Goal: Information Seeking & Learning: Learn about a topic

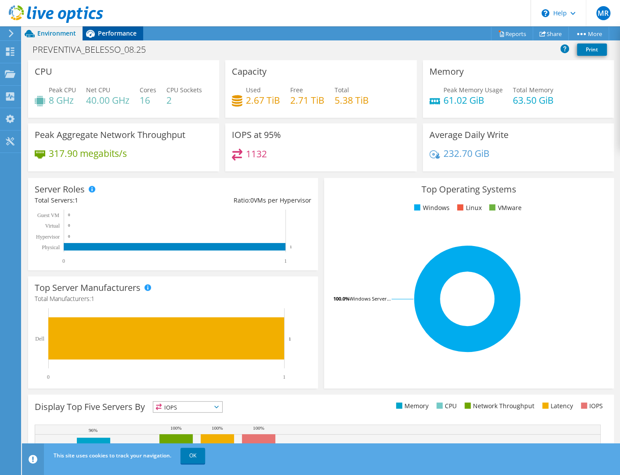
click at [114, 36] on span "Performance" at bounding box center [117, 33] width 39 height 8
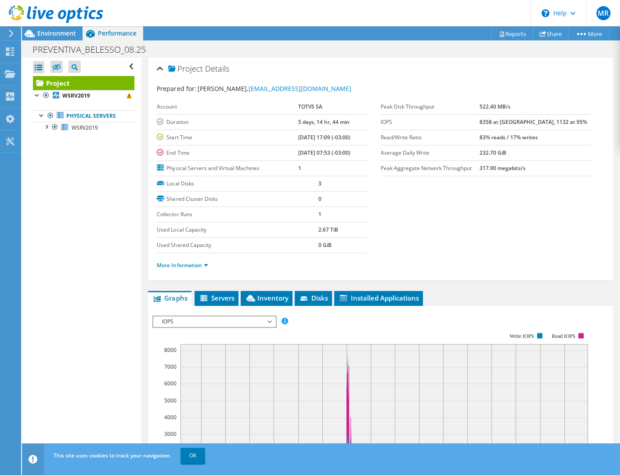
scroll to position [73, 0]
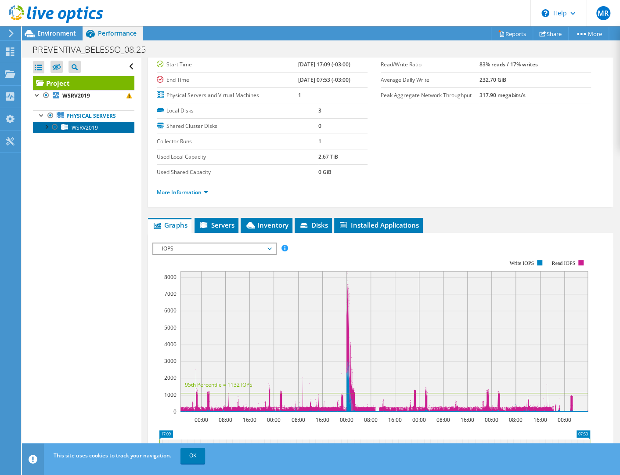
click at [89, 127] on span "WSRV2019" at bounding box center [85, 127] width 26 height 7
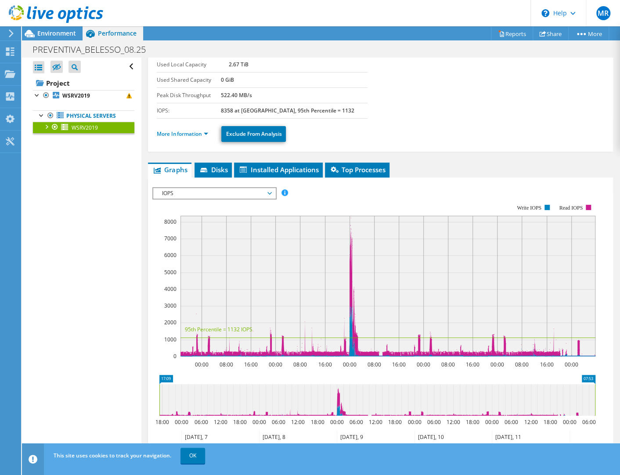
scroll to position [0, 0]
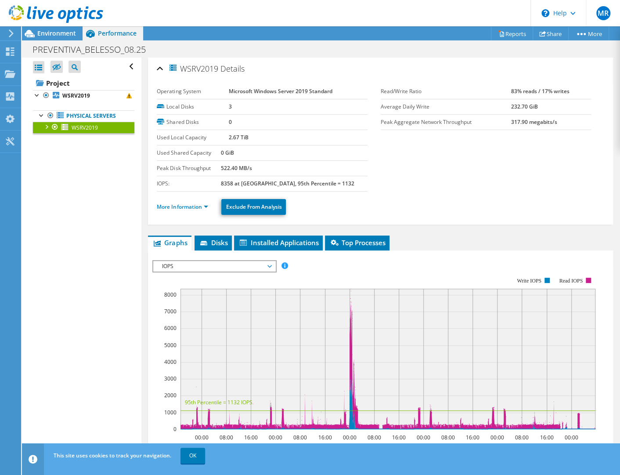
drag, startPoint x: 187, startPoint y: 70, endPoint x: 195, endPoint y: 70, distance: 8.8
click at [214, 69] on span "WSRV2019" at bounding box center [193, 68] width 50 height 10
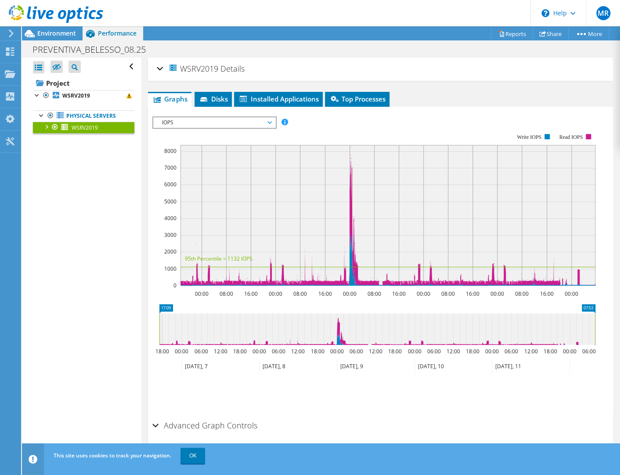
drag, startPoint x: 184, startPoint y: 71, endPoint x: 219, endPoint y: 69, distance: 35.2
click at [218, 69] on span "WSRV2019" at bounding box center [193, 68] width 50 height 10
copy span "WSRV2019"
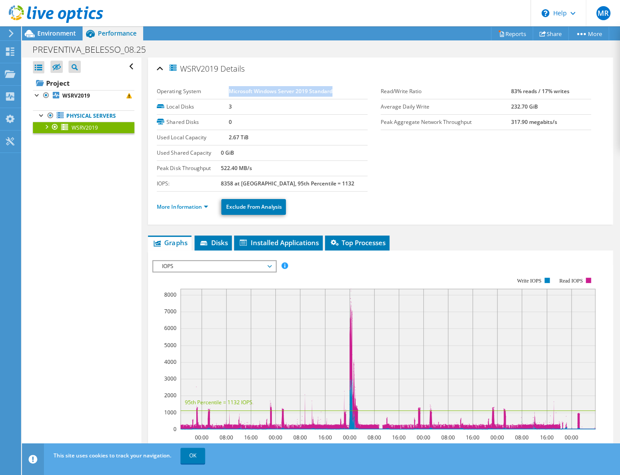
drag, startPoint x: 339, startPoint y: 91, endPoint x: 228, endPoint y: 86, distance: 110.8
click at [229, 86] on td "Microsoft Windows Server 2019 Standard" at bounding box center [298, 91] width 139 height 15
copy b "Microsoft Windows Server 2019 Standard"
drag, startPoint x: 535, startPoint y: 173, endPoint x: 552, endPoint y: 184, distance: 20.0
click at [468, 173] on section "Operating System Microsoft Windows Server 2019 Standard Local Disks 3 Shared Di…" at bounding box center [381, 138] width 448 height 108
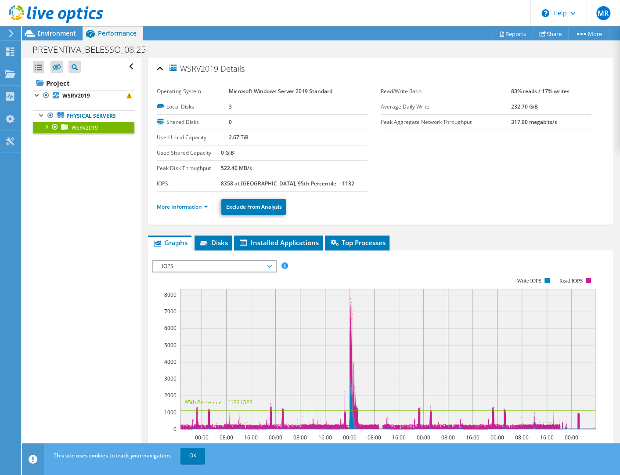
click at [340, 176] on td "8358 at [GEOGRAPHIC_DATA], 95th Percentile = 1132" at bounding box center [294, 183] width 146 height 15
click at [192, 203] on link "More Information" at bounding box center [182, 206] width 51 height 7
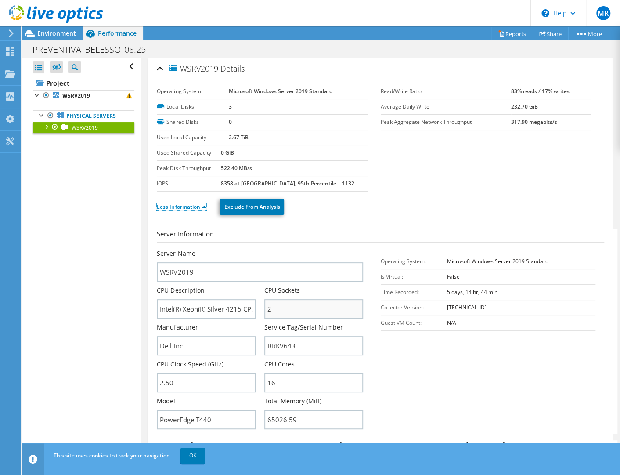
scroll to position [73, 0]
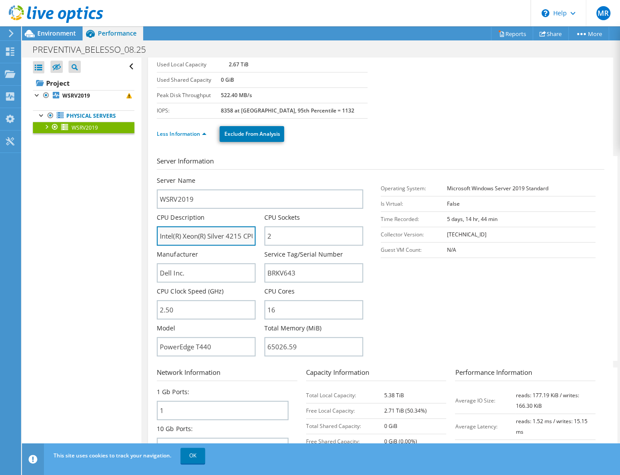
click at [202, 233] on input "Intel(R) Xeon(R) Silver 4215 CPU @ 2.50GHz" at bounding box center [206, 235] width 99 height 19
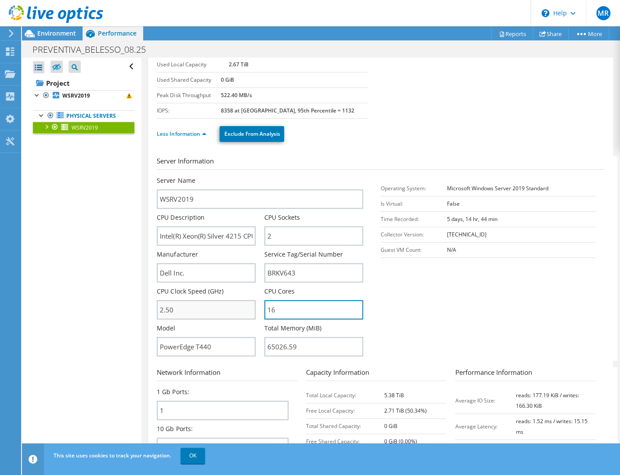
drag, startPoint x: 278, startPoint y: 304, endPoint x: 249, endPoint y: 304, distance: 29.4
click at [249, 176] on div "Server Name WSRV2019 CPU Description Intel(R) Xeon(R) Silver 4215 CPU @ 2.50GHz…" at bounding box center [264, 176] width 215 height 0
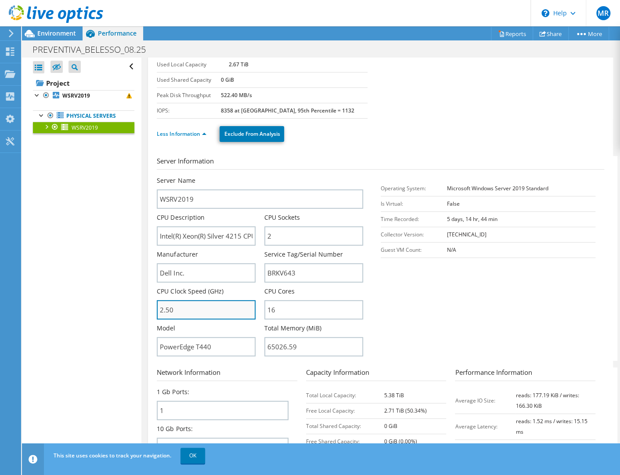
click at [221, 315] on input "2.50" at bounding box center [206, 309] width 99 height 19
drag, startPoint x: 217, startPoint y: 307, endPoint x: 108, endPoint y: 303, distance: 108.6
click at [108, 303] on div "Open All Close All Hide Excluded Nodes Project Tree Filter" at bounding box center [321, 258] width 598 height 400
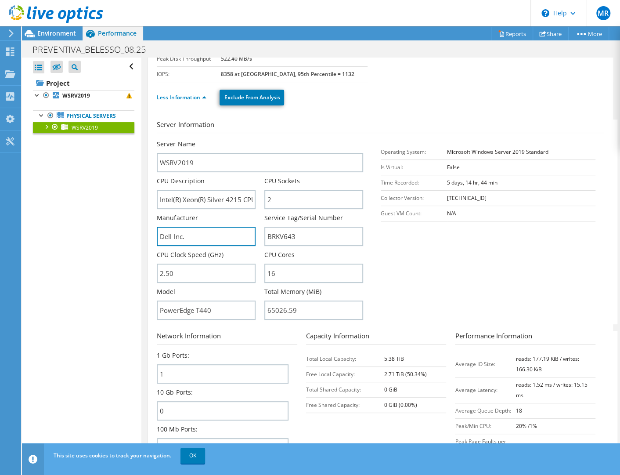
drag, startPoint x: 131, startPoint y: 228, endPoint x: 110, endPoint y: 225, distance: 21.7
click at [110, 225] on div "Open All Close All Hide Excluded Nodes Project Tree Filter" at bounding box center [321, 258] width 598 height 400
drag, startPoint x: 314, startPoint y: 235, endPoint x: 111, endPoint y: 275, distance: 207.4
click at [244, 140] on div "Server Name WSRV2019 CPU Description Intel(R) Xeon(R) Silver 4215 CPU @ 2.50GHz…" at bounding box center [264, 140] width 215 height 0
click at [112, 304] on div "Open All Close All Hide Excluded Nodes Project Tree Filter" at bounding box center [321, 258] width 598 height 400
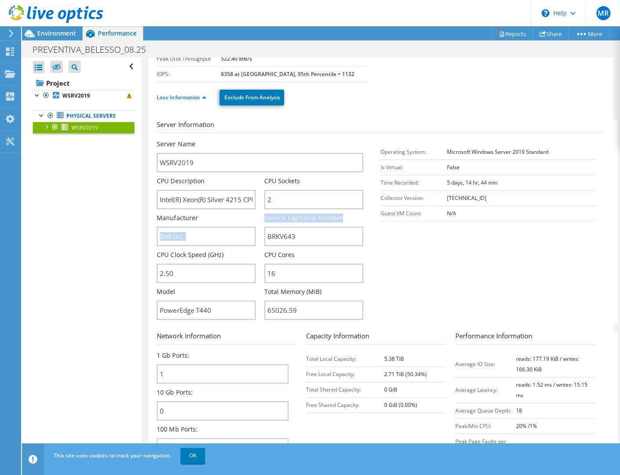
drag, startPoint x: 261, startPoint y: 214, endPoint x: 354, endPoint y: 212, distance: 92.3
click at [354, 140] on div "Server Name WSRV2019 CPU Description Intel(R) Xeon(R) Silver 4215 CPU @ 2.50GHz…" at bounding box center [264, 140] width 215 height 0
click at [307, 215] on label "Service Tag/Serial Number" at bounding box center [303, 217] width 79 height 9
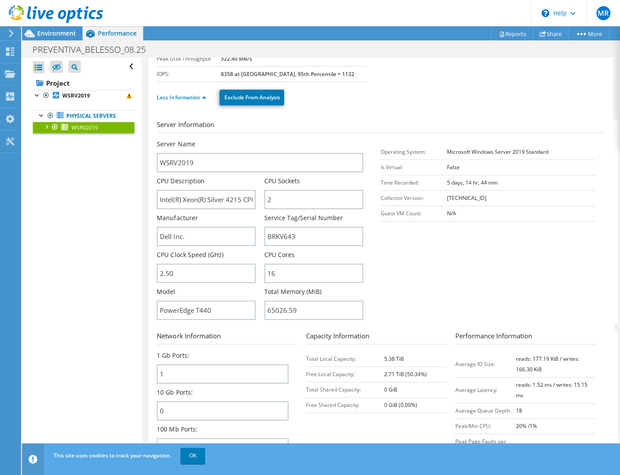
click at [262, 215] on div "Manufacturer Dell Inc." at bounding box center [211, 229] width 108 height 33
drag, startPoint x: 266, startPoint y: 217, endPoint x: 294, endPoint y: 217, distance: 28.6
click at [294, 217] on label "Service Tag/Serial Number" at bounding box center [303, 217] width 79 height 9
copy label "Service Tag"
drag, startPoint x: 139, startPoint y: 232, endPoint x: 122, endPoint y: 243, distance: 20.1
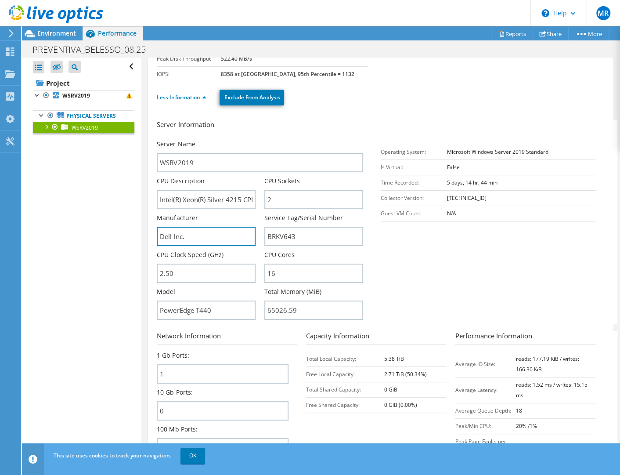
click at [119, 232] on div "Open All Close All Hide Excluded Nodes Project Tree Filter" at bounding box center [321, 258] width 598 height 400
click at [280, 237] on input "BRKV643" at bounding box center [313, 236] width 99 height 19
drag, startPoint x: 116, startPoint y: 225, endPoint x: 99, endPoint y: 223, distance: 17.3
click at [101, 224] on div "Open All Close All Hide Excluded Nodes Project Tree Filter" at bounding box center [321, 258] width 598 height 400
click at [317, 215] on label "Service Tag/Serial Number" at bounding box center [303, 217] width 79 height 9
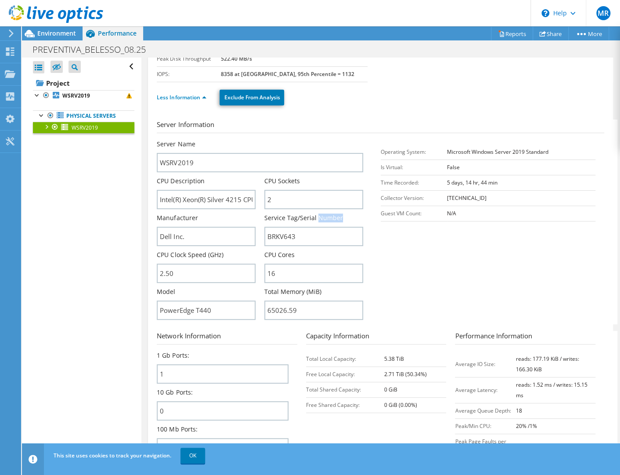
click at [317, 215] on label "Service Tag/Serial Number" at bounding box center [303, 217] width 79 height 9
click at [282, 233] on input "BRKV643" at bounding box center [313, 236] width 99 height 19
click at [332, 253] on div "CPU Cores 16" at bounding box center [313, 266] width 99 height 33
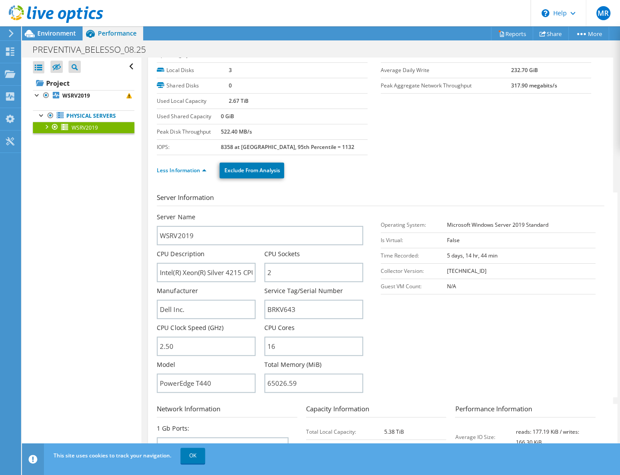
scroll to position [0, 0]
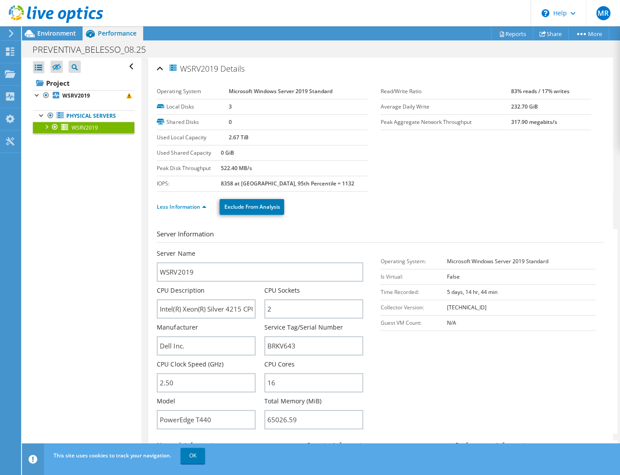
click at [400, 177] on section "Operating System Microsoft Windows Server 2019 Standard Local Disks 3 Shared Di…" at bounding box center [381, 138] width 448 height 108
click at [78, 116] on link "Physical Servers" at bounding box center [83, 115] width 101 height 11
click at [126, 97] on span at bounding box center [128, 95] width 5 height 5
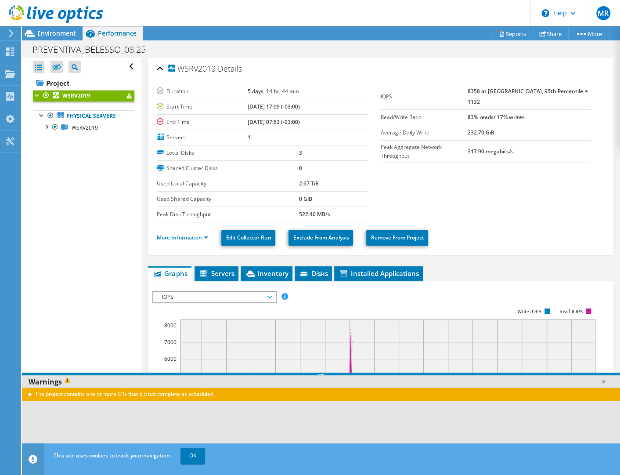
click at [186, 394] on div "The project contains one or more CRs that did not complete as scheduled." at bounding box center [321, 393] width 598 height 13
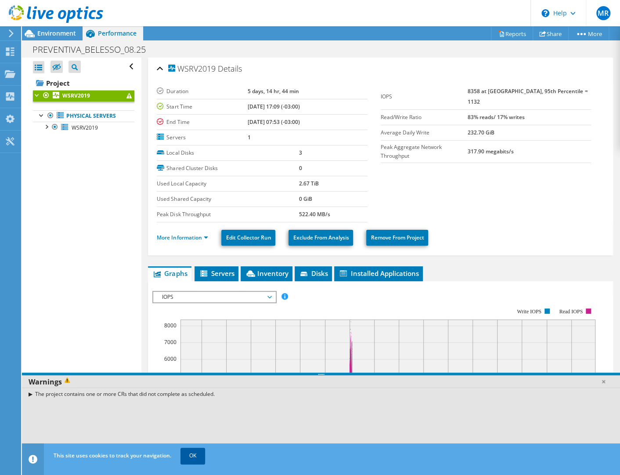
click at [197, 458] on link "OK" at bounding box center [193, 456] width 25 height 16
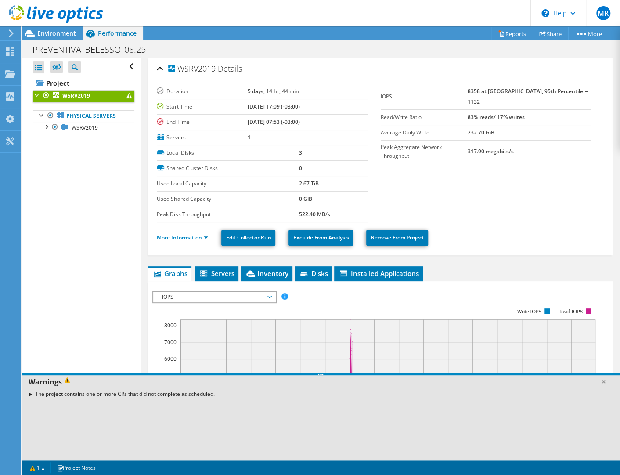
click at [29, 392] on div "The project contains one or more CRs that did not complete as scheduled." at bounding box center [321, 393] width 598 height 13
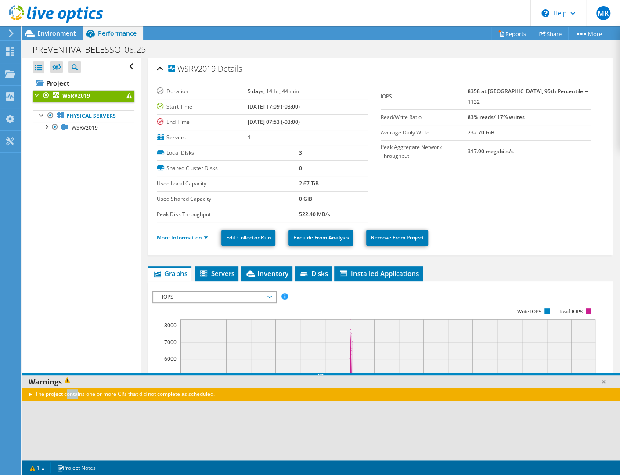
click at [29, 392] on div "The project contains one or more CRs that did not complete as scheduled." at bounding box center [321, 393] width 598 height 13
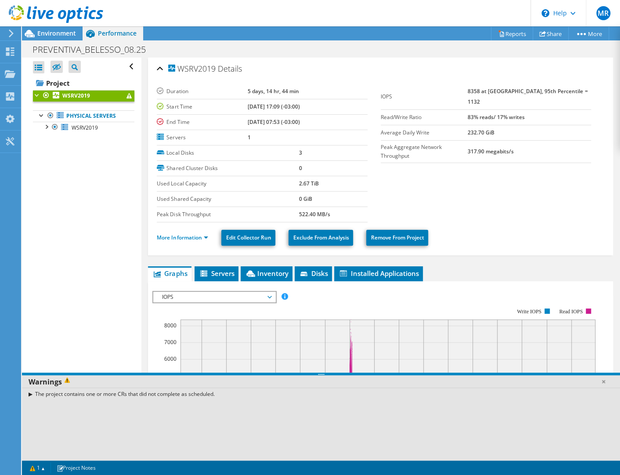
click at [443, 167] on section "Duration 5 days, 14 hr, 44 min Start Time [DATE] 17:09 (-03:00) End Time [DATE]…" at bounding box center [381, 153] width 448 height 138
click at [80, 125] on span "WSRV2019" at bounding box center [85, 127] width 26 height 7
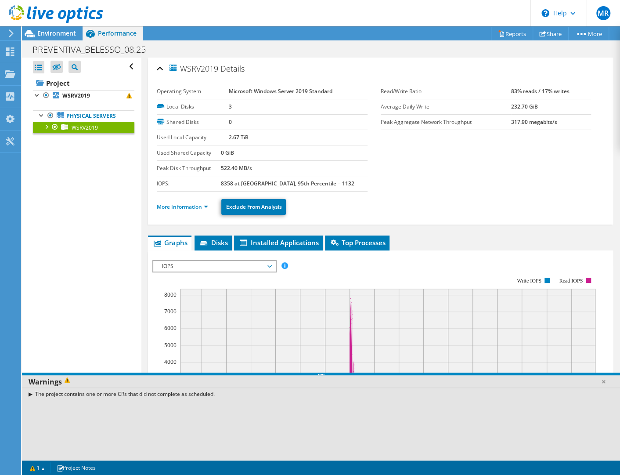
click at [43, 130] on div at bounding box center [46, 126] width 9 height 9
click at [50, 171] on div at bounding box center [50, 172] width 9 height 9
click at [44, 125] on div at bounding box center [46, 126] width 9 height 9
click at [78, 83] on link "Project" at bounding box center [83, 83] width 101 height 14
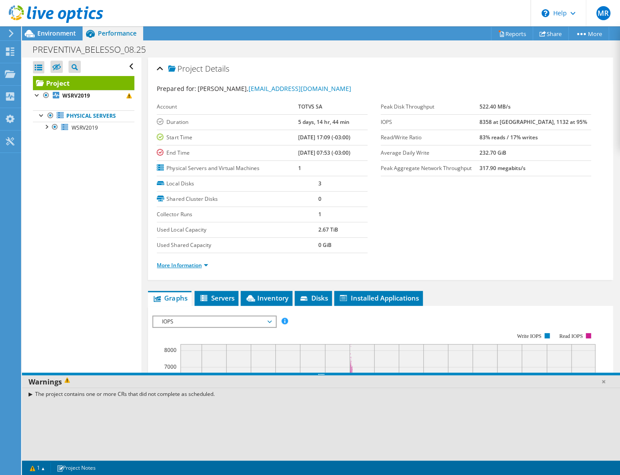
click at [193, 261] on link "More Information" at bounding box center [182, 264] width 51 height 7
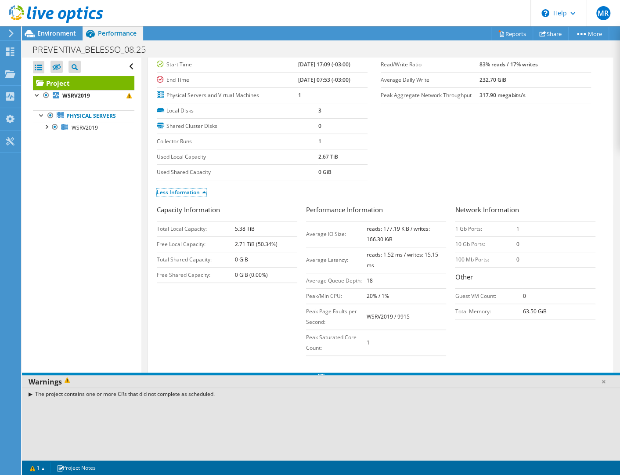
scroll to position [146, 0]
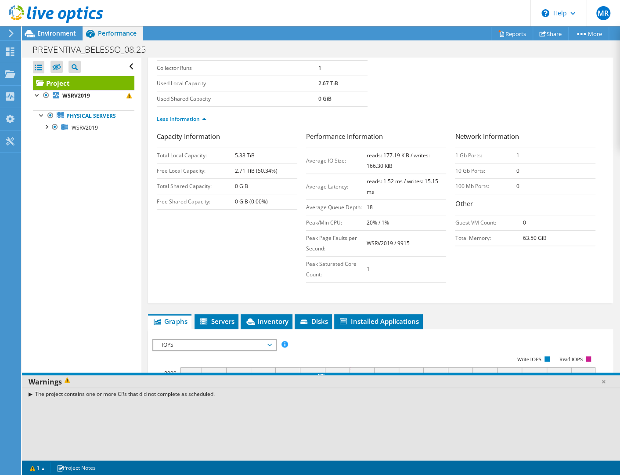
click at [468, 285] on div "Capacity Information Total Local Capacity: 5.38 TiB Free Local Capacity: 2.71 T…" at bounding box center [381, 208] width 448 height 155
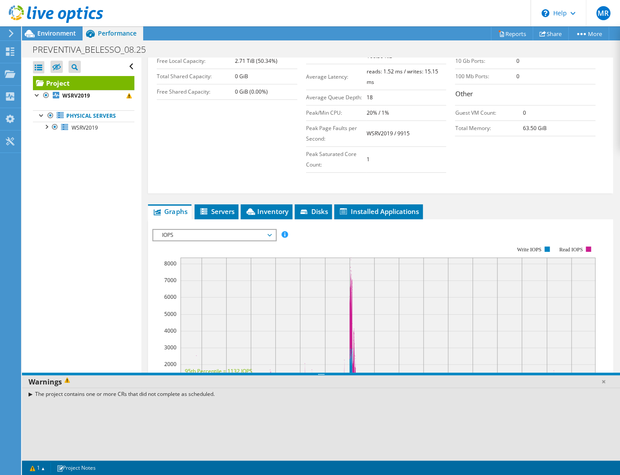
click at [211, 230] on span "IOPS" at bounding box center [214, 235] width 113 height 11
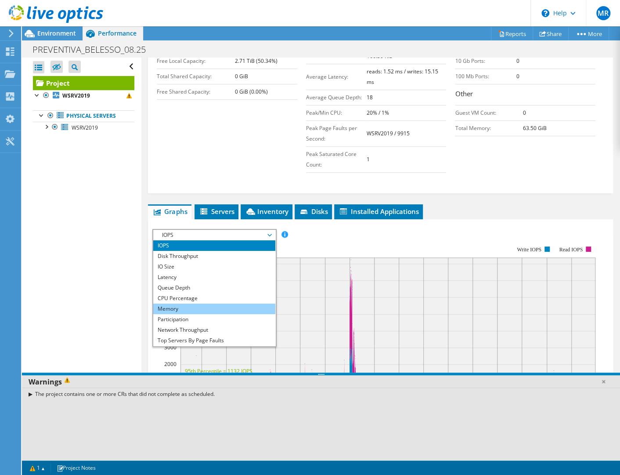
click at [214, 307] on li "Memory" at bounding box center [214, 309] width 122 height 11
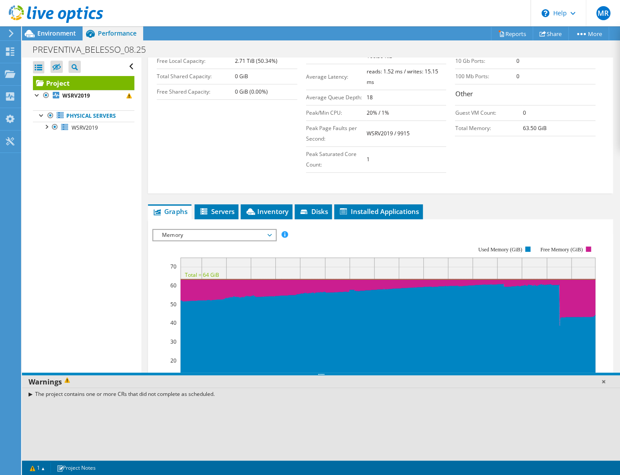
click at [468, 381] on link at bounding box center [603, 381] width 9 height 9
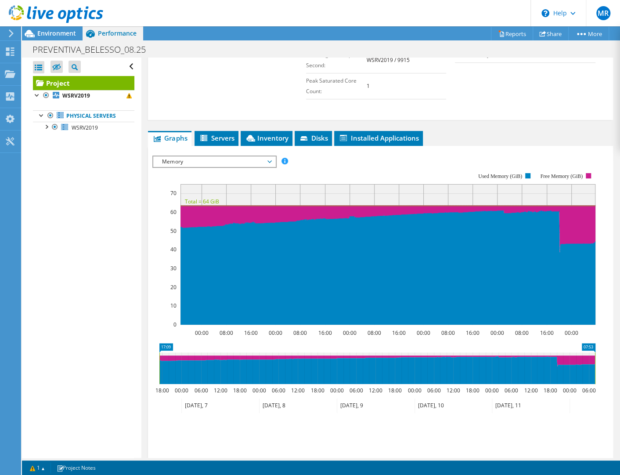
scroll to position [386, 0]
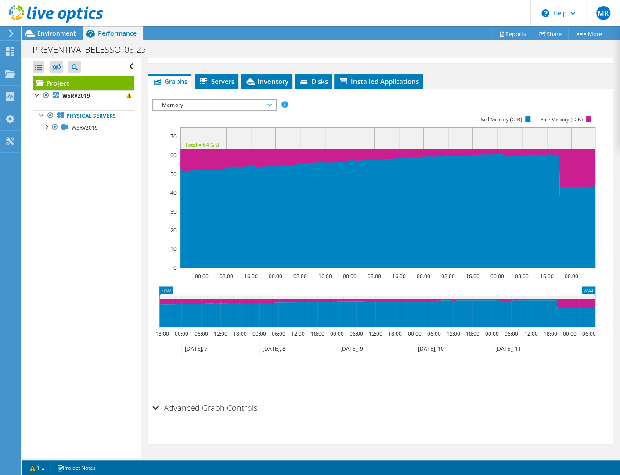
click at [220, 408] on h2 "Advanced Graph Controls" at bounding box center [204, 408] width 105 height 18
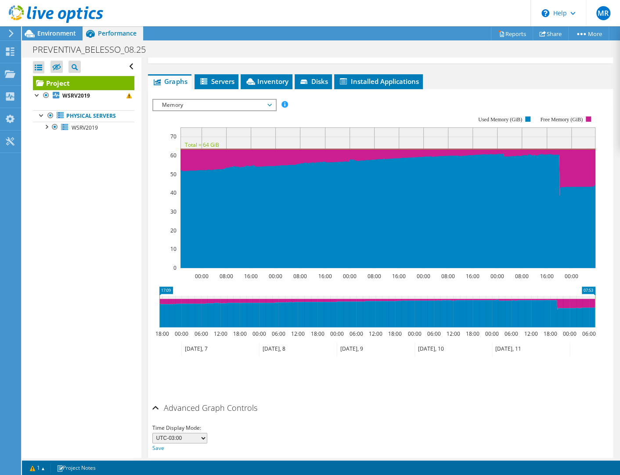
click at [226, 403] on h2 "Advanced Graph Controls" at bounding box center [204, 408] width 105 height 18
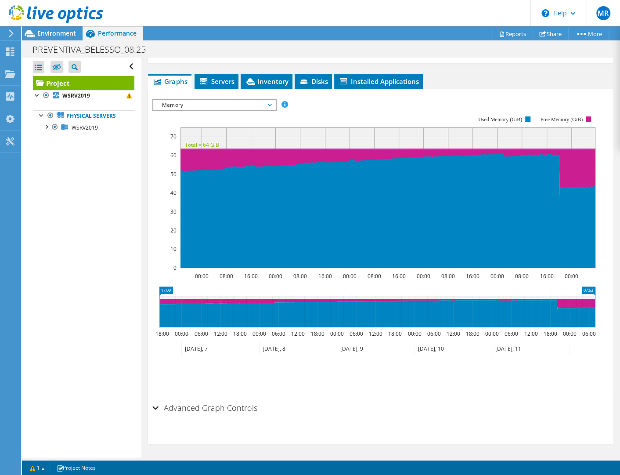
click at [188, 94] on div "IOPS Disk Throughput IO Size Latency Queue Depth CPU Percentage Memory Page Fau…" at bounding box center [380, 246] width 456 height 304
click at [188, 104] on span "Memory" at bounding box center [214, 105] width 113 height 11
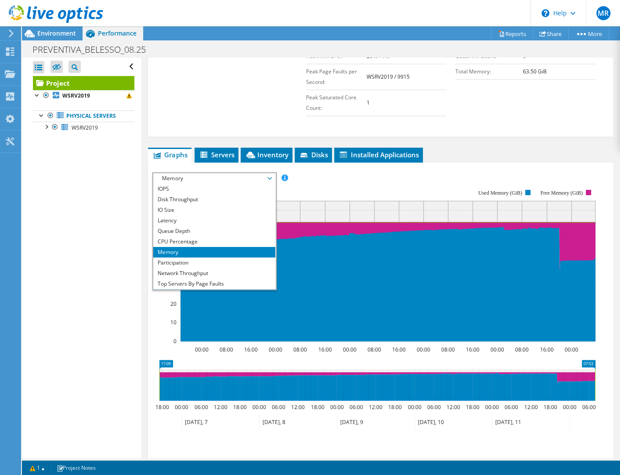
scroll to position [31, 0]
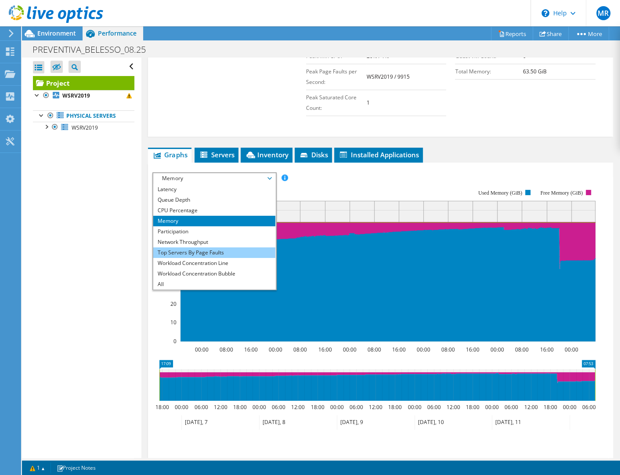
click at [223, 250] on li "Top Servers By Page Faults" at bounding box center [214, 252] width 122 height 11
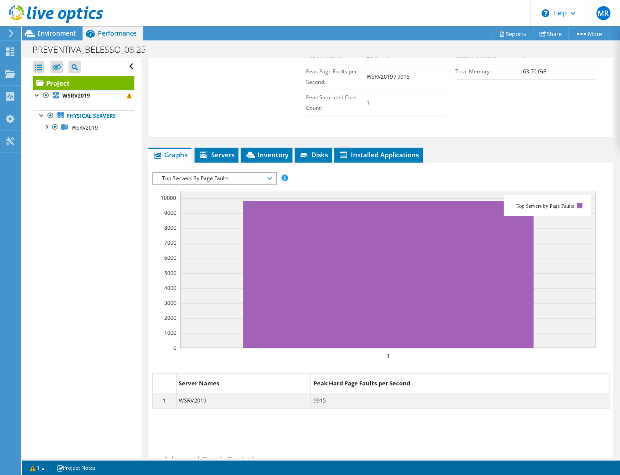
click at [197, 173] on span "Top Servers By Page Faults" at bounding box center [214, 178] width 113 height 11
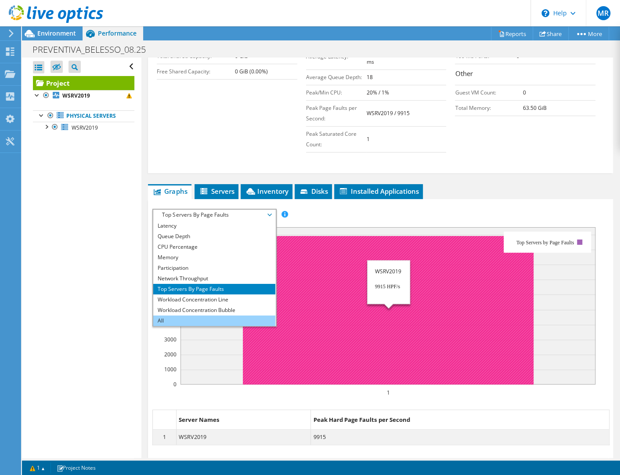
click at [239, 316] on li "All" at bounding box center [214, 320] width 122 height 11
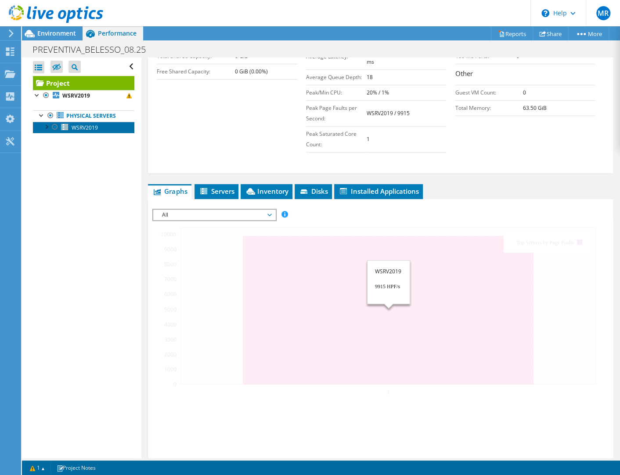
click at [95, 124] on span "WSRV2019" at bounding box center [85, 127] width 26 height 7
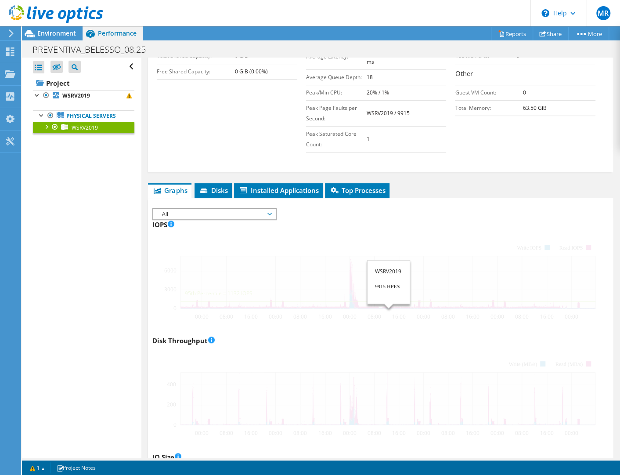
click at [92, 127] on span "WSRV2019" at bounding box center [85, 127] width 26 height 7
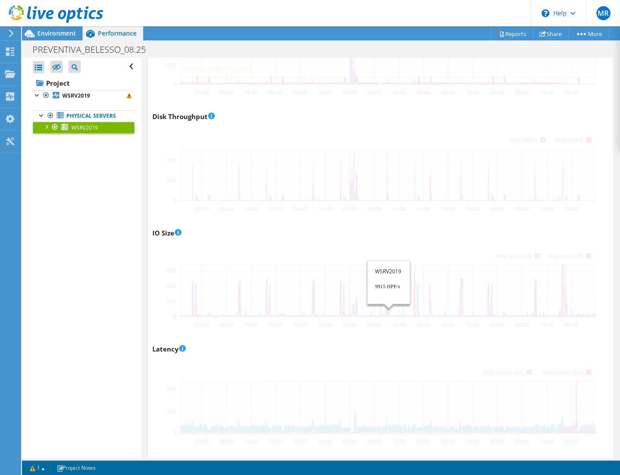
scroll to position [290, 0]
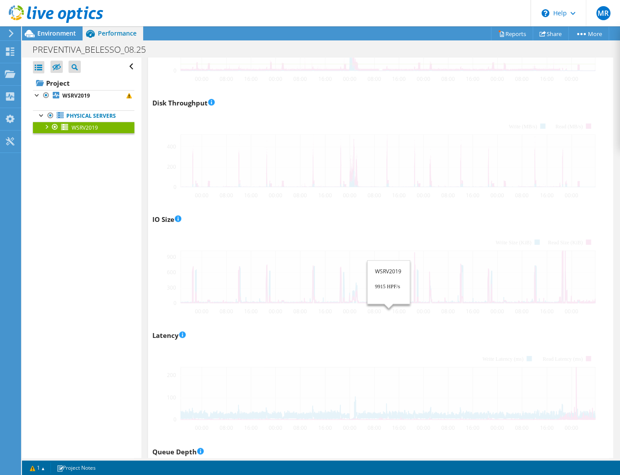
click at [92, 127] on span "WSRV2019" at bounding box center [85, 127] width 26 height 7
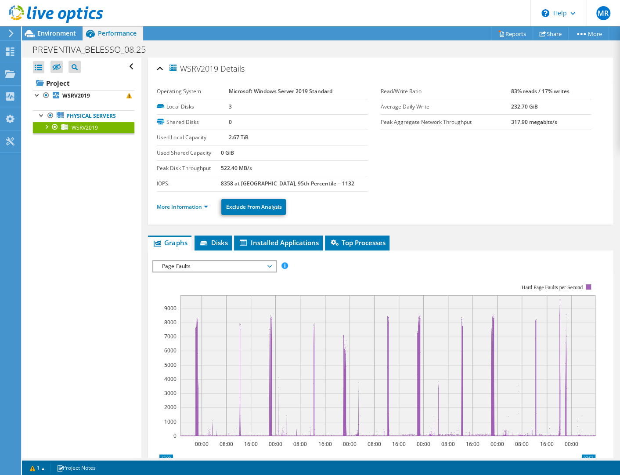
scroll to position [162, 0]
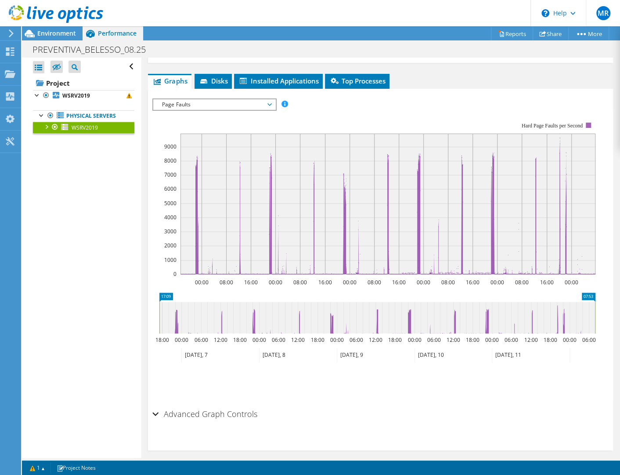
click at [245, 99] on span "Page Faults" at bounding box center [214, 104] width 113 height 11
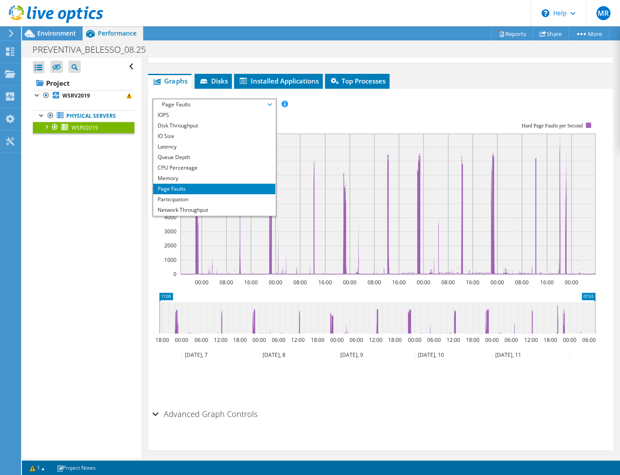
scroll to position [88, 0]
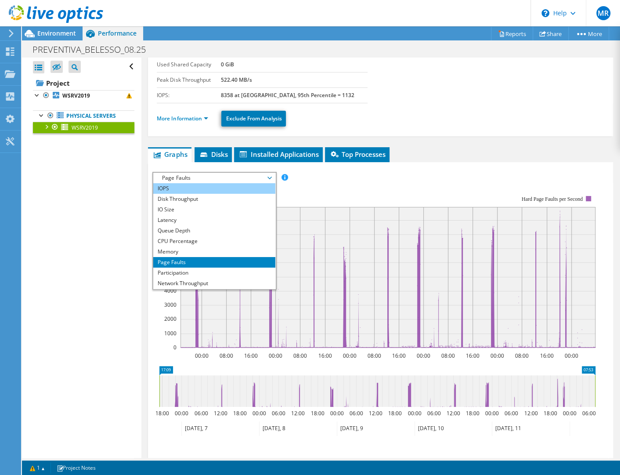
click at [208, 187] on li "IOPS" at bounding box center [214, 188] width 122 height 11
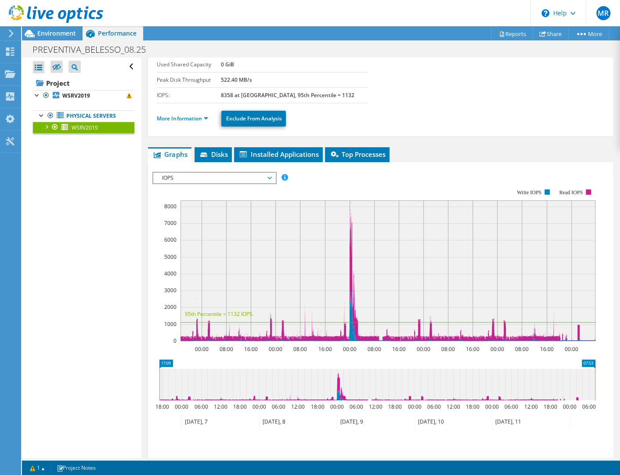
click at [373, 189] on div at bounding box center [380, 322] width 456 height 300
click at [383, 178] on rect at bounding box center [373, 265] width 443 height 176
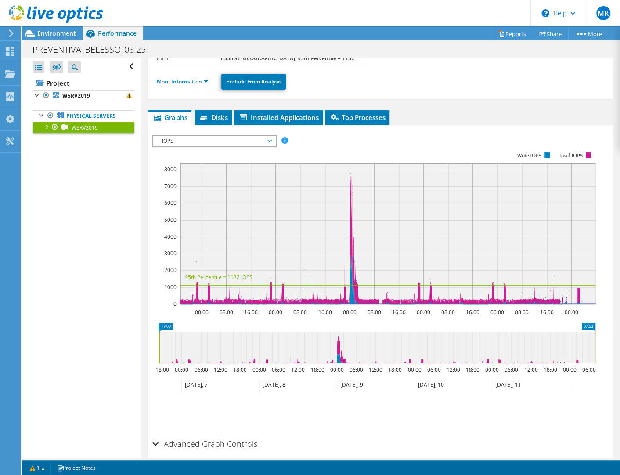
click at [239, 140] on span "IOPS" at bounding box center [214, 141] width 113 height 11
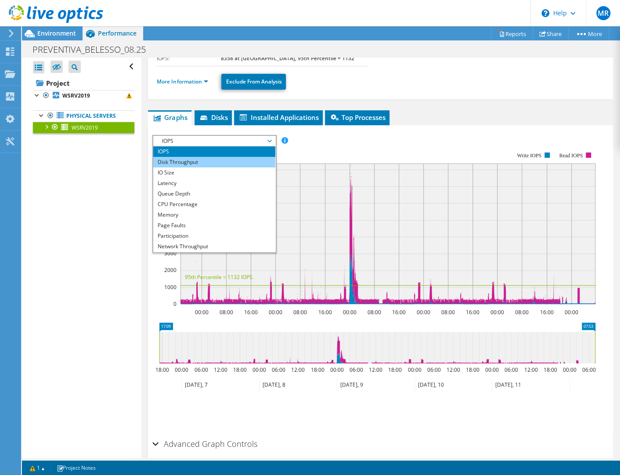
click at [204, 157] on li "Disk Throughput" at bounding box center [214, 162] width 122 height 11
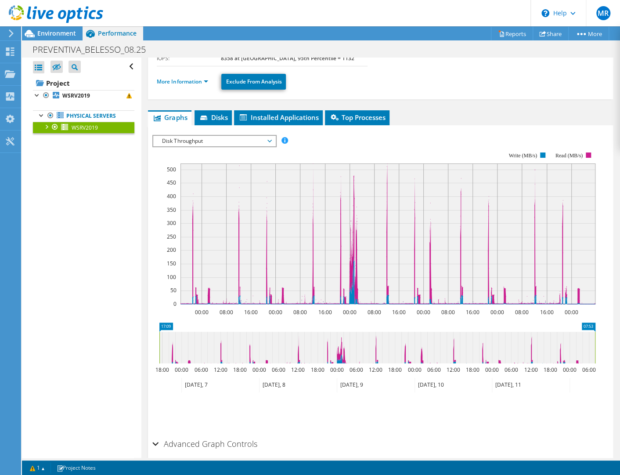
click at [206, 133] on div "IOPS Disk Throughput IO Size Latency Queue Depth CPU Percentage Memory Page Fau…" at bounding box center [380, 282] width 456 height 304
click at [218, 137] on span "Disk Throughput" at bounding box center [214, 141] width 113 height 11
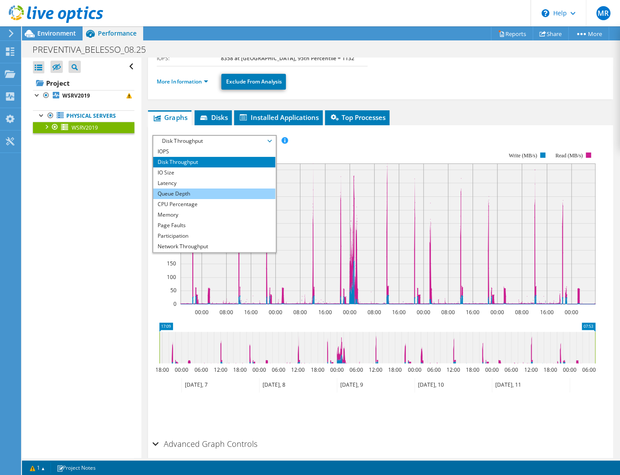
click at [200, 188] on li "Queue Depth" at bounding box center [214, 193] width 122 height 11
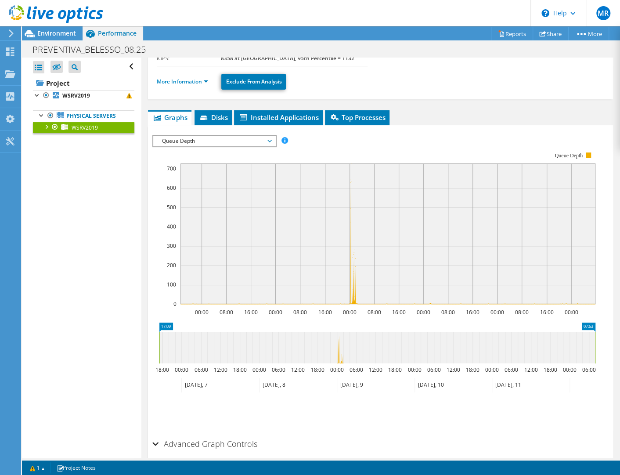
click at [478, 102] on div "WSRV2019 Details Operating System Microsoft Windows Server 2019 Standard Local …" at bounding box center [380, 213] width 478 height 563
click at [450, 127] on div "IOPS Disk Throughput IO Size Latency Queue Depth CPU Percentage Memory Page Fau…" at bounding box center [380, 280] width 456 height 310
click at [220, 140] on span "Queue Depth" at bounding box center [214, 141] width 113 height 11
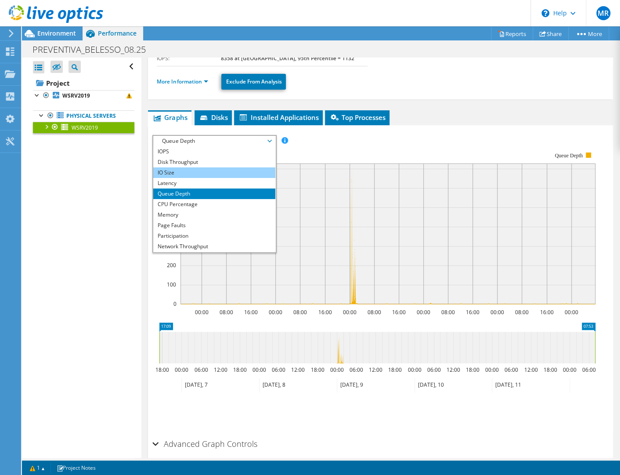
scroll to position [15, 0]
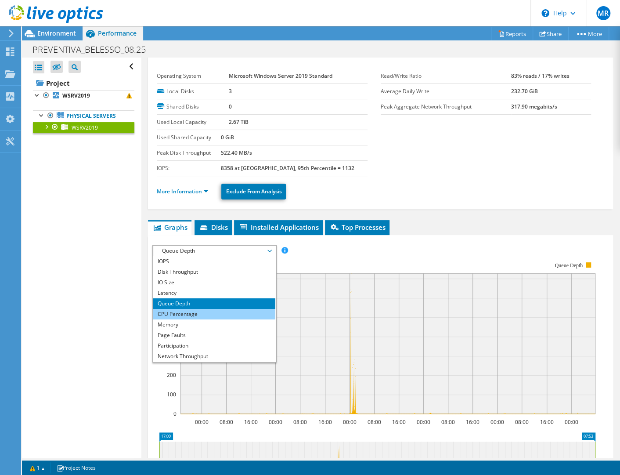
click at [213, 314] on li "CPU Percentage" at bounding box center [214, 314] width 122 height 11
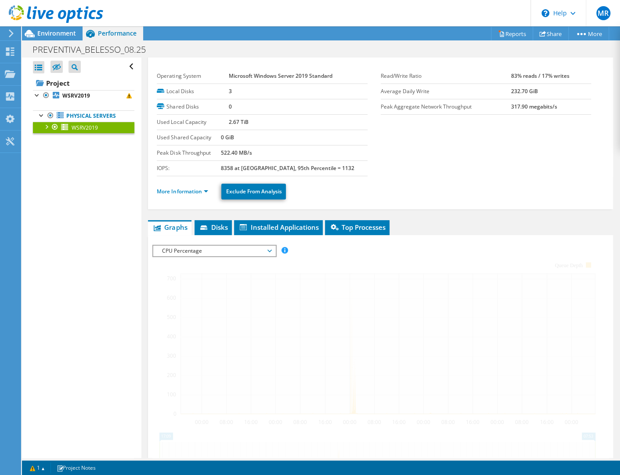
scroll to position [125, 0]
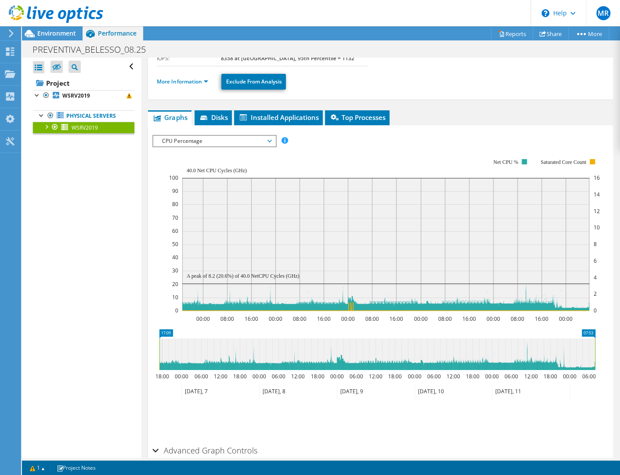
click at [452, 131] on div "IOPS Disk Throughput IO Size Latency Queue Depth CPU Percentage Memory Page Fau…" at bounding box center [380, 285] width 456 height 311
click at [209, 136] on span "CPU Percentage" at bounding box center [214, 141] width 113 height 11
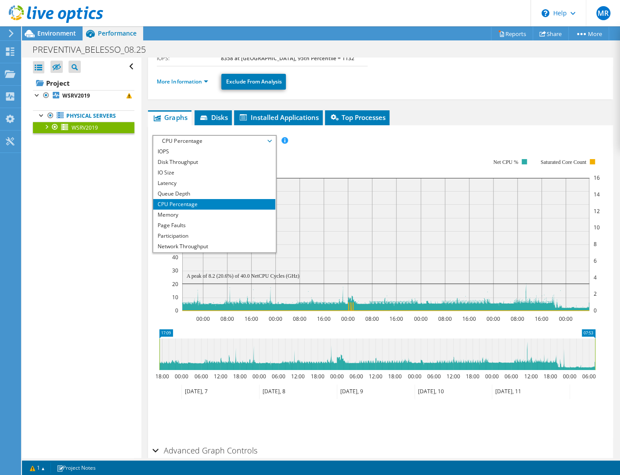
scroll to position [31, 0]
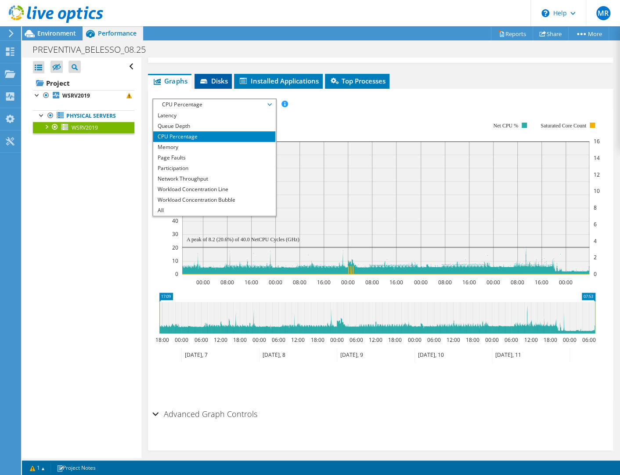
click at [213, 81] on span "Disks" at bounding box center [213, 80] width 29 height 9
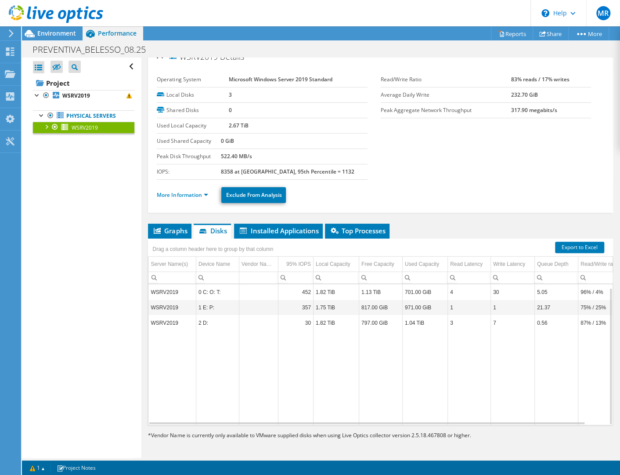
scroll to position [3, 0]
click at [527, 215] on div "WSRV2019 Details Operating System Microsoft Windows Server 2019 Standard Local …" at bounding box center [380, 252] width 478 height 413
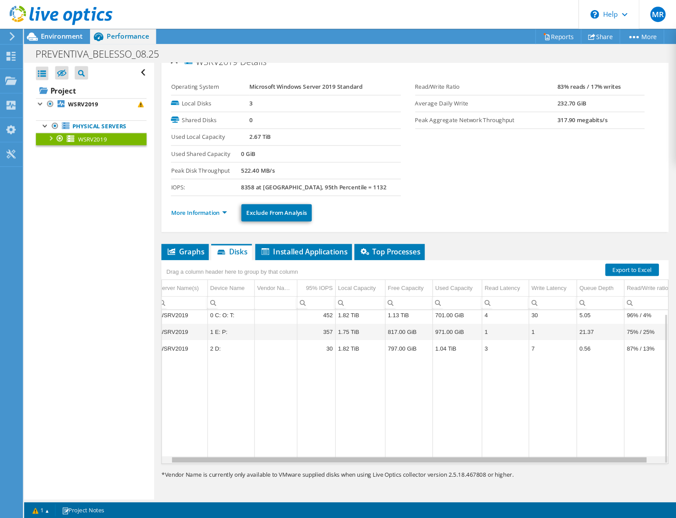
scroll to position [3, 9]
drag, startPoint x: 546, startPoint y: 421, endPoint x: 600, endPoint y: 423, distance: 54.9
click at [600, 423] on body "MR End User Matheus Rotundo matheus.rrotundo@totvs.com.br TOTVS SA My Profile L…" at bounding box center [310, 237] width 620 height 475
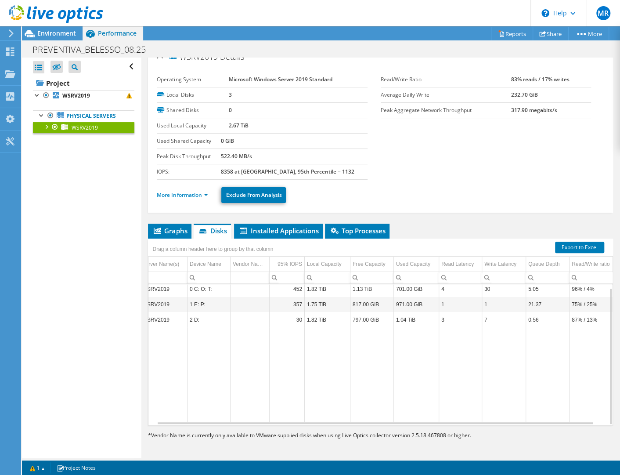
click at [473, 202] on div "More Information Exclude From Analysis" at bounding box center [381, 195] width 448 height 31
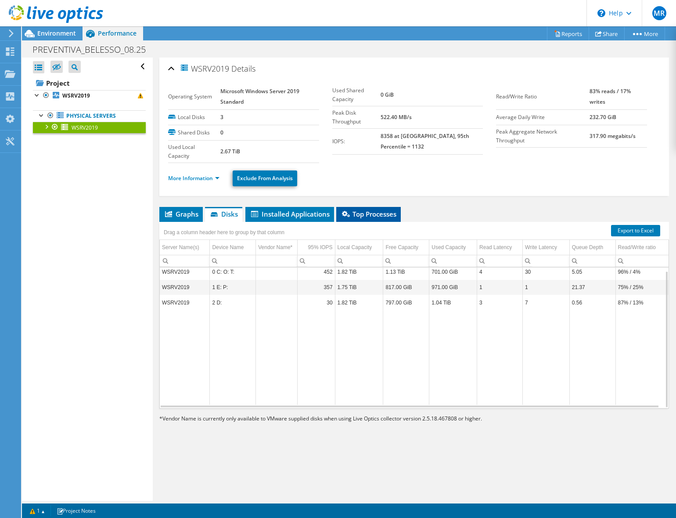
click at [363, 213] on span "Top Processes" at bounding box center [369, 214] width 56 height 9
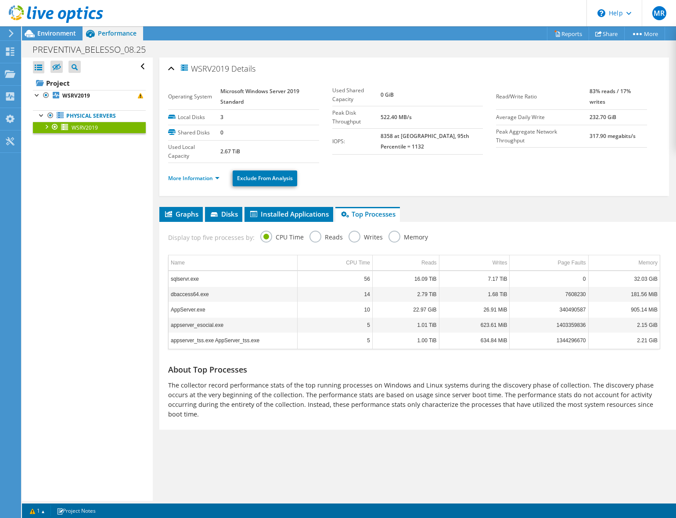
click at [390, 231] on label "Memory" at bounding box center [409, 236] width 40 height 11
click at [0, 0] on input "Memory" at bounding box center [0, 0] width 0 height 0
click at [269, 232] on label "CPU Time" at bounding box center [281, 236] width 43 height 11
click at [0, 0] on input "CPU Time" at bounding box center [0, 0] width 0 height 0
